Goal: Information Seeking & Learning: Learn about a topic

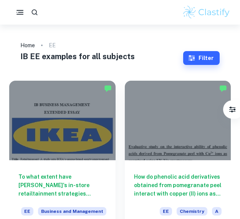
scroll to position [49, 0]
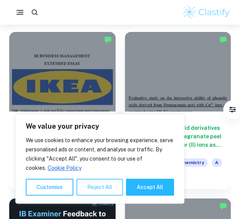
click at [93, 188] on button "Reject All" at bounding box center [99, 186] width 46 height 17
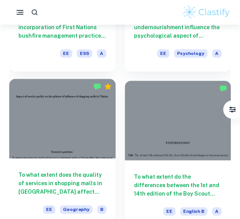
scroll to position [855, 0]
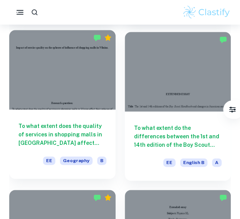
click at [85, 148] on div "To what extent does the quality of services in shopping malls in [GEOGRAPHIC_DA…" at bounding box center [62, 143] width 106 height 69
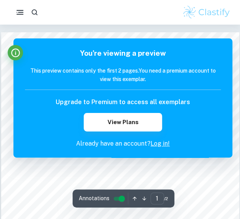
scroll to position [2, 0]
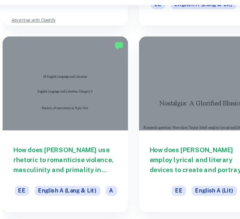
scroll to position [1948, 0]
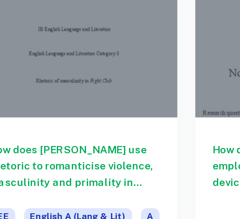
click at [50, 148] on h6 "How does [PERSON_NAME] use rhetoric to romanticise violence, masculinity and pr…" at bounding box center [62, 155] width 88 height 25
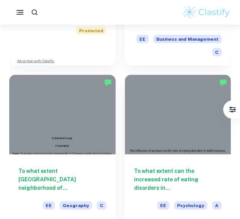
scroll to position [3242, 0]
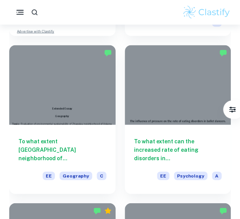
click at [20, 11] on icon "button" at bounding box center [20, 13] width 10 height 10
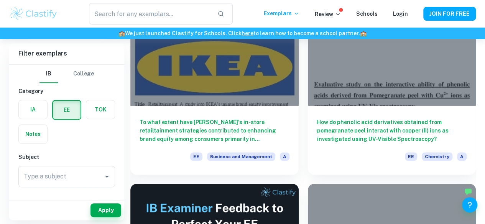
scroll to position [71, 0]
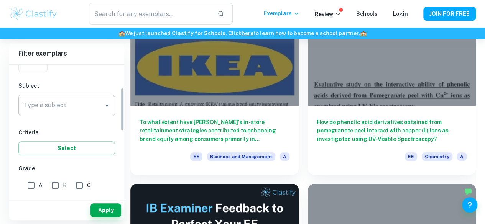
click at [39, 115] on div "Type a subject" at bounding box center [66, 105] width 97 height 21
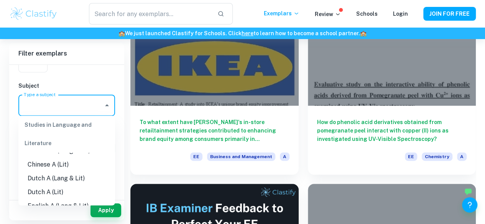
scroll to position [77, 0]
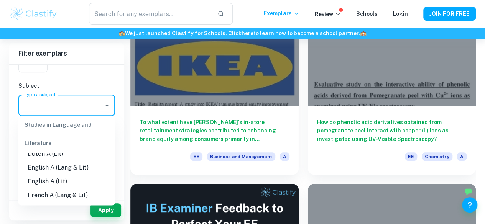
click at [35, 188] on li "English A (Lit)" at bounding box center [66, 182] width 97 height 14
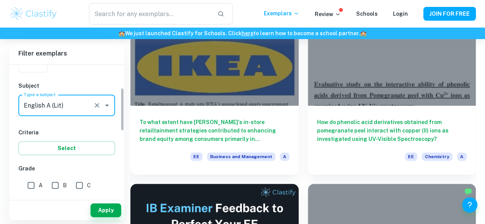
click at [107, 107] on icon "Open" at bounding box center [106, 105] width 9 height 9
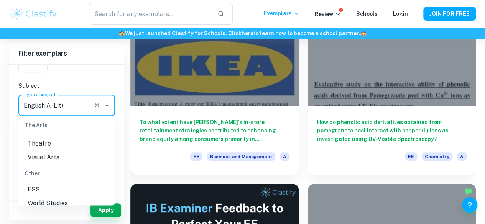
scroll to position [1045, 0]
click at [61, 165] on li "Visual Arts" at bounding box center [66, 158] width 97 height 14
type input "Visual Arts"
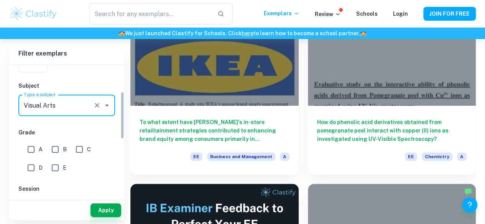
scroll to position [76, 0]
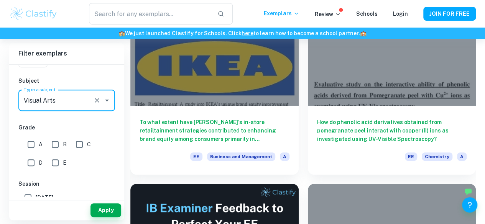
click at [35, 143] on input "A" at bounding box center [30, 144] width 15 height 15
checkbox input "true"
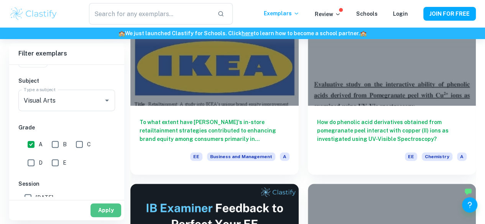
click at [104, 214] on button "Apply" at bounding box center [106, 211] width 31 height 14
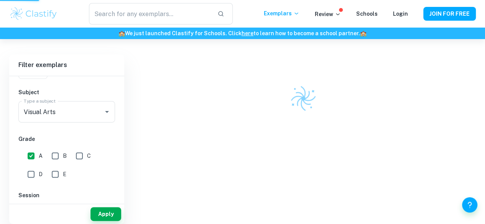
scroll to position [39, 0]
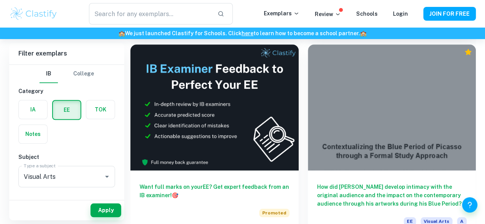
scroll to position [261, 0]
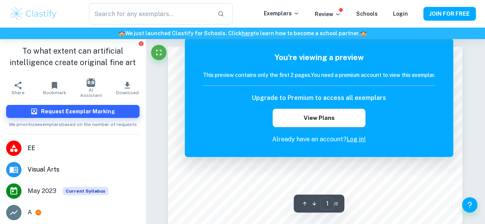
scroll to position [22, 0]
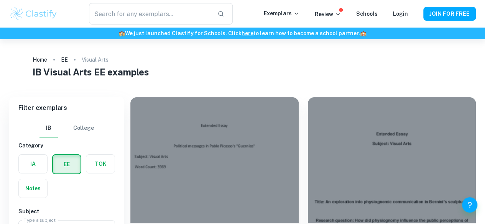
scroll to position [197, 0]
